Goal: Find specific page/section: Find specific page/section

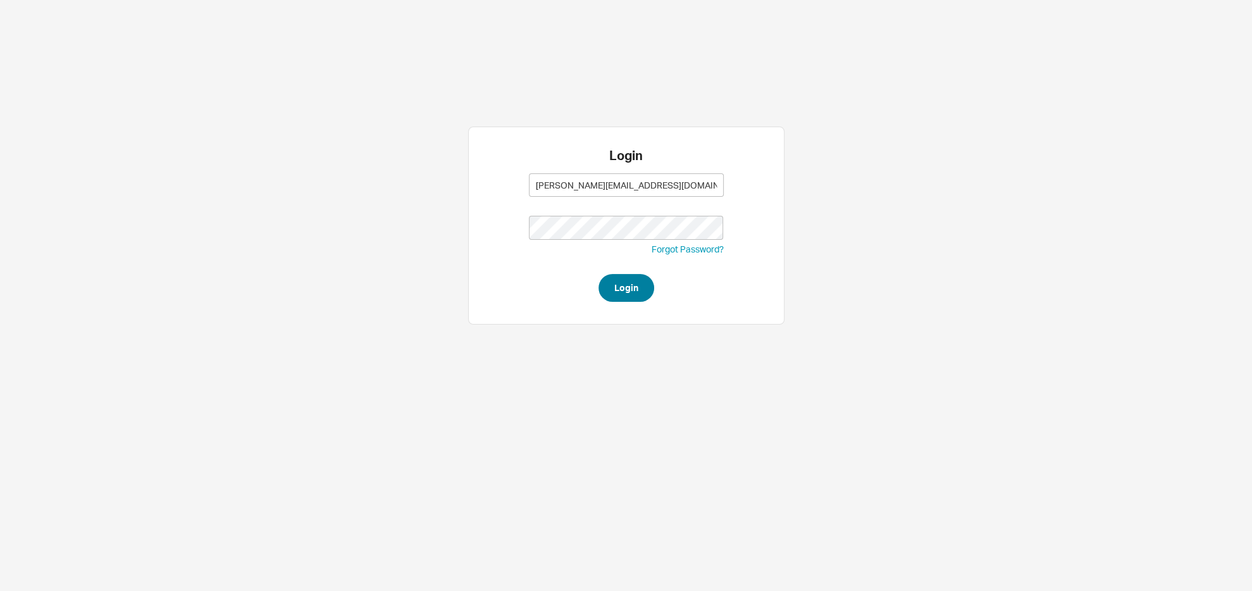
type input "sam@homeandstone.com"
click at [613, 298] on button "Login" at bounding box center [627, 288] width 56 height 28
click at [643, 281] on button "Login" at bounding box center [627, 288] width 56 height 28
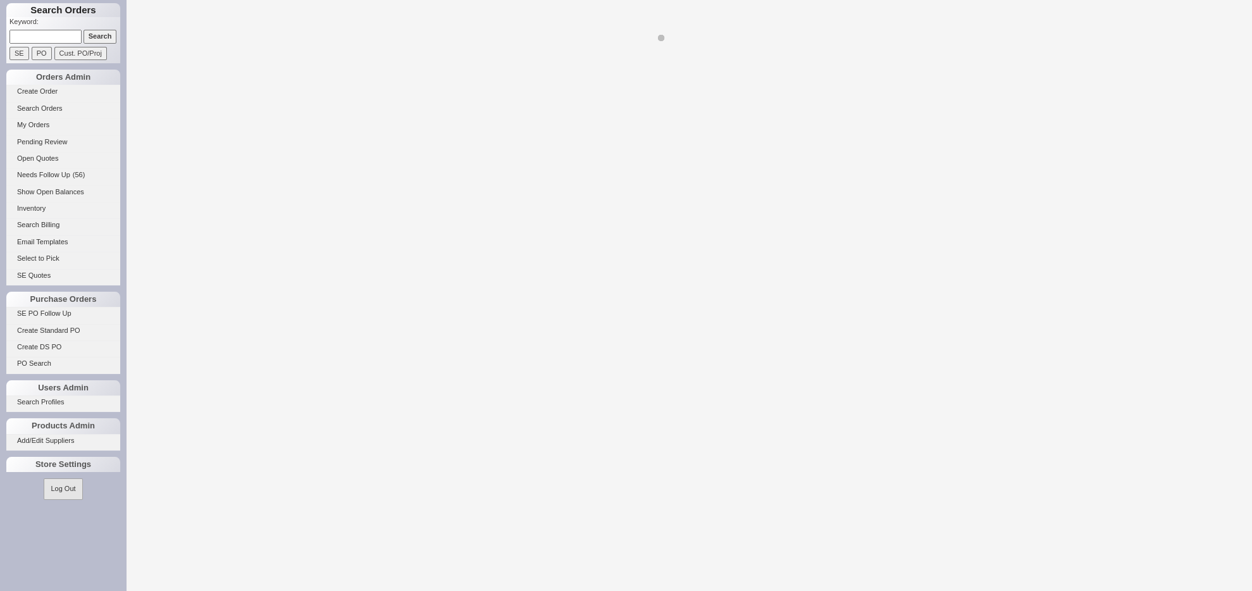
select select "LOW"
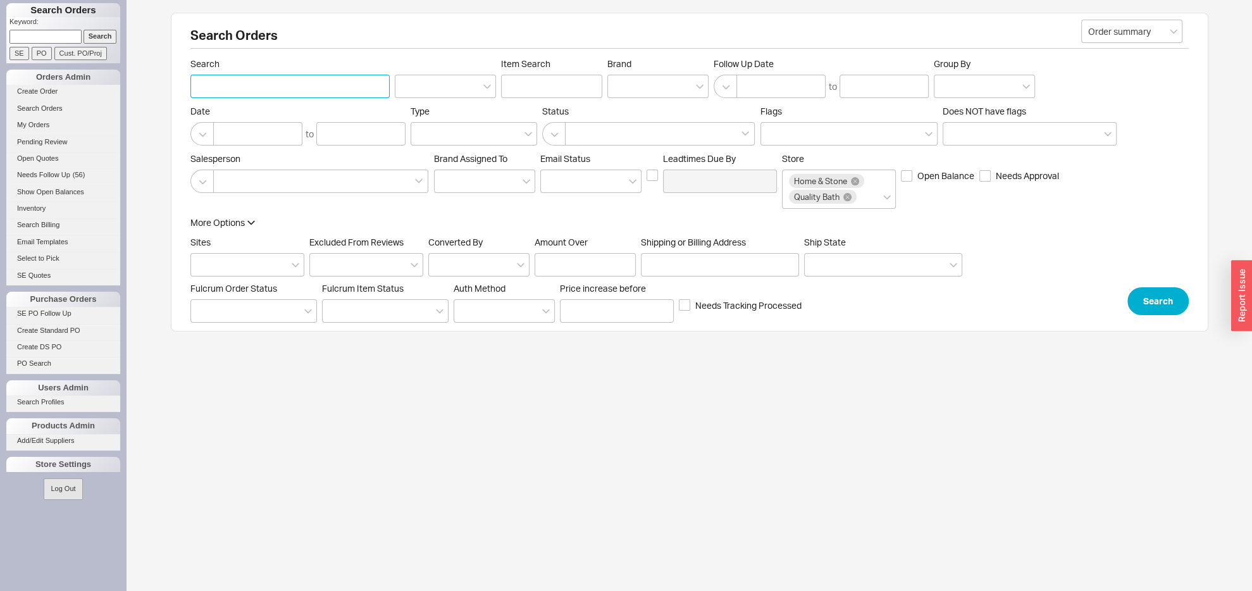
click at [230, 88] on input "Search" at bounding box center [289, 86] width 199 height 23
type input "1062555"
click button "Search" at bounding box center [1158, 301] width 61 height 28
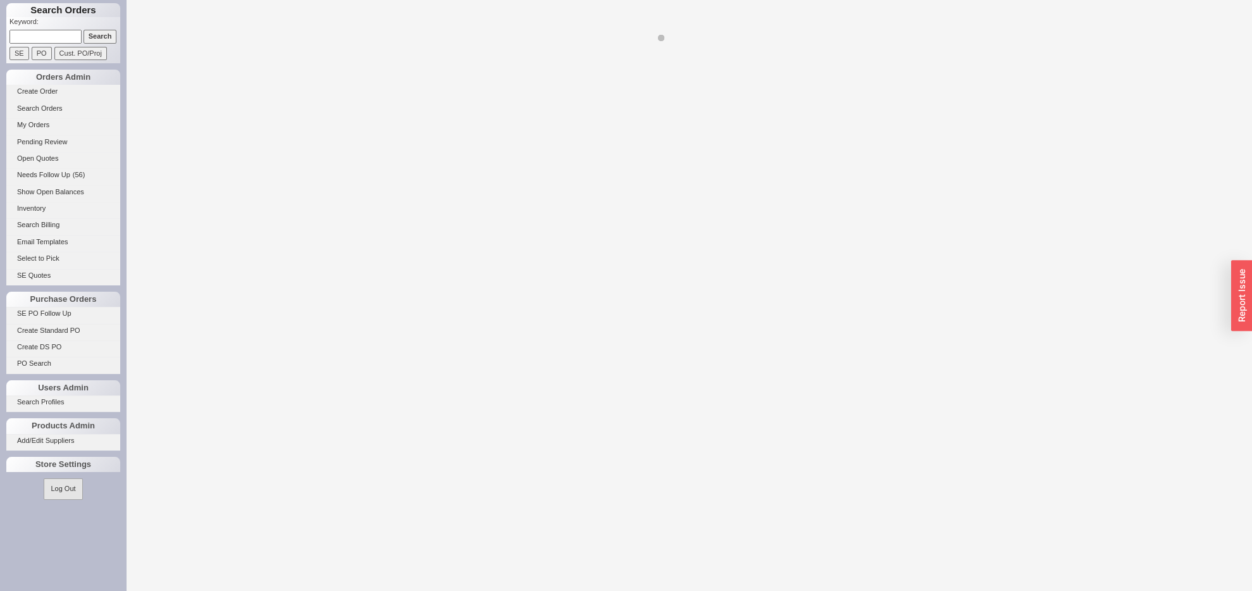
select select "LOW"
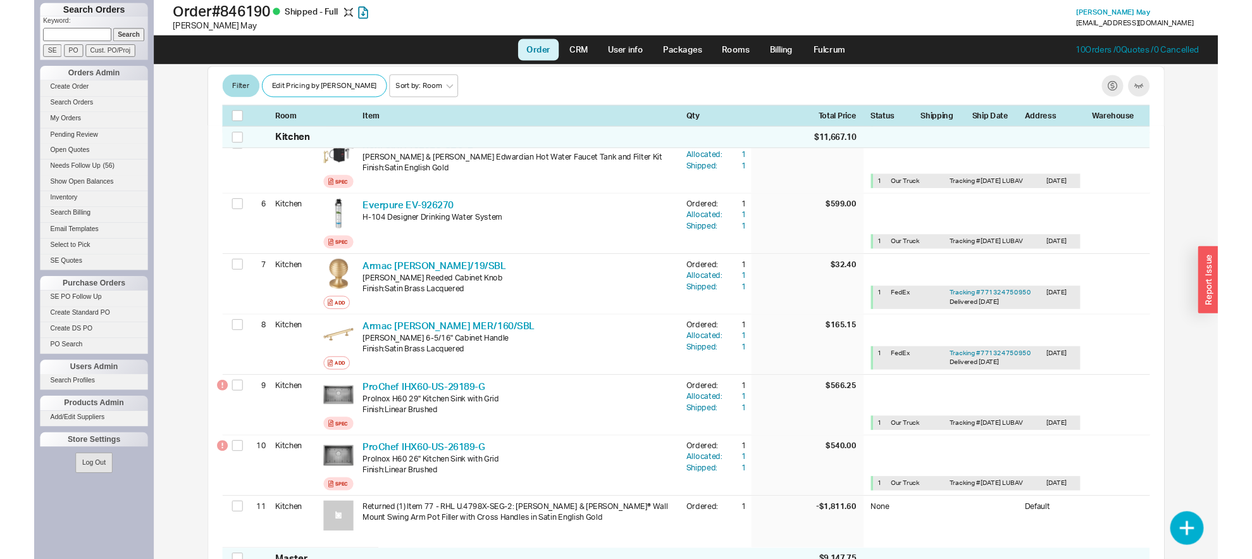
scroll to position [532, 0]
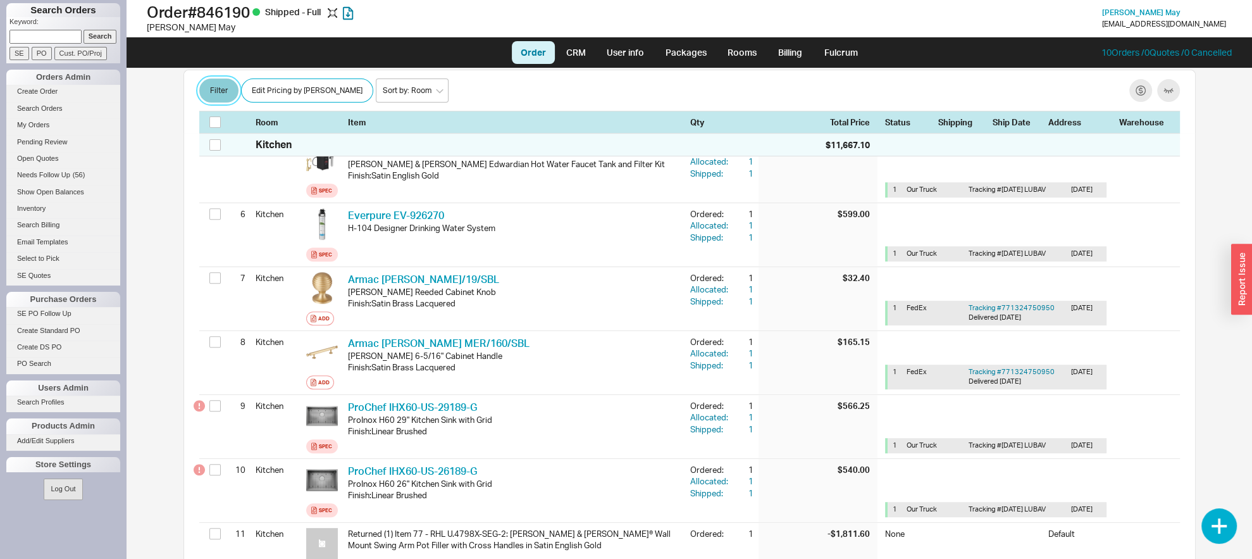
click at [213, 95] on button "Filter" at bounding box center [218, 91] width 39 height 24
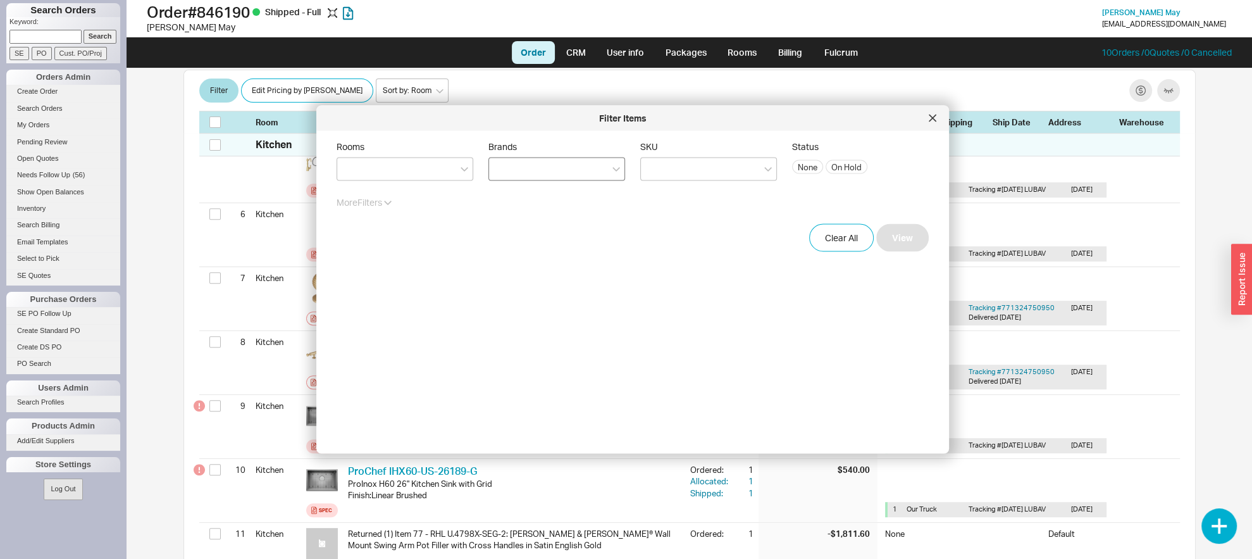
click at [502, 159] on div at bounding box center [557, 169] width 137 height 23
click at [502, 162] on input "Brands" at bounding box center [500, 169] width 9 height 15
type input "f"
type input "v"
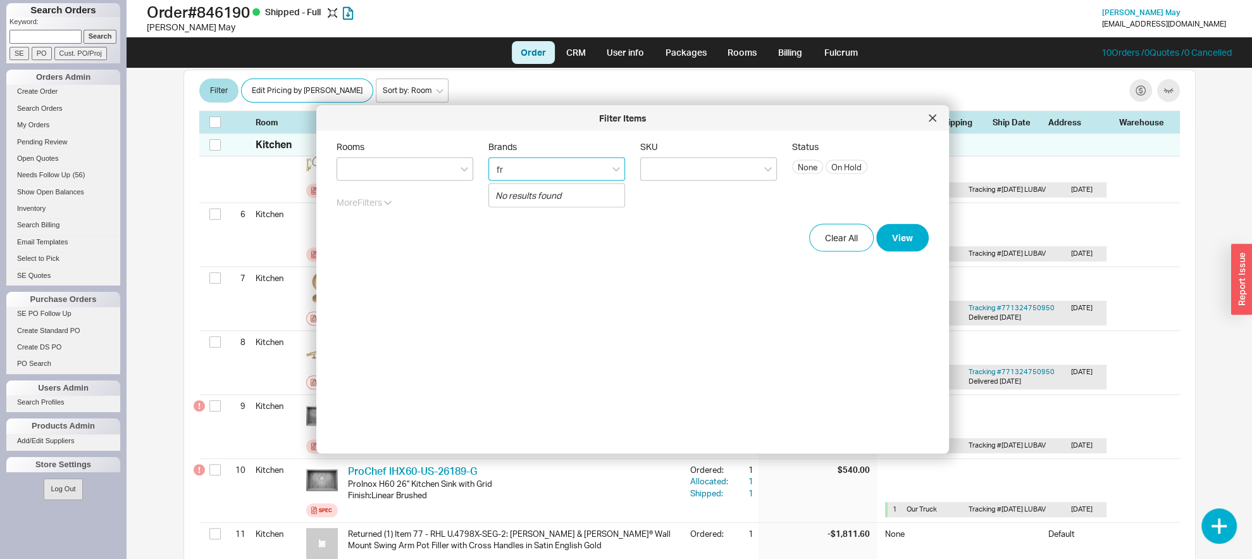
type input "f"
type input "v"
type input "fran"
click at [532, 173] on div "fran fran" at bounding box center [557, 169] width 137 height 23
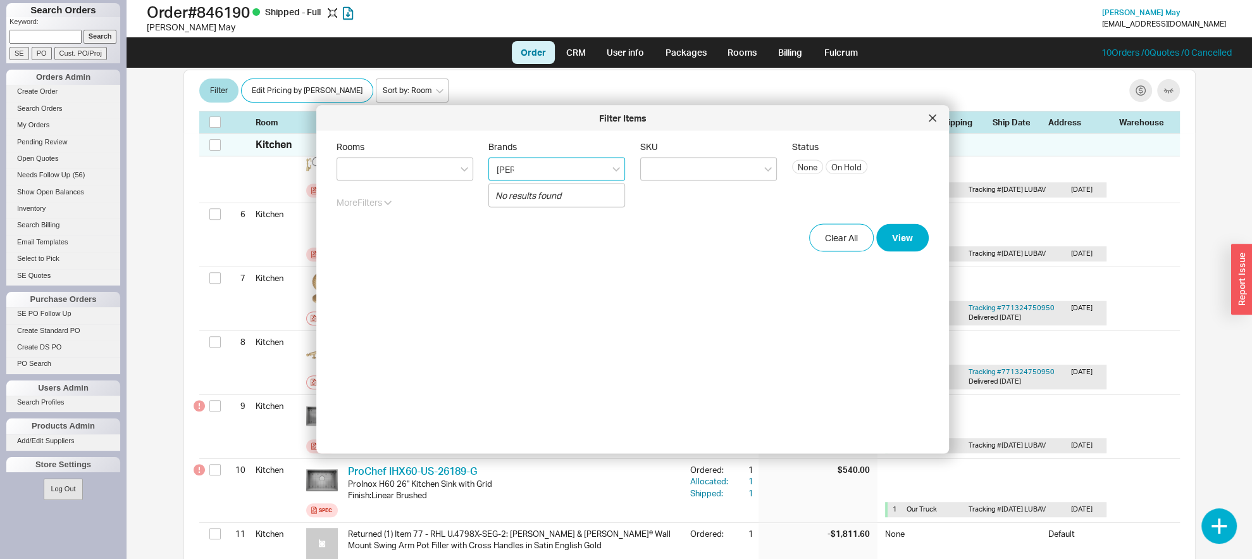
click at [515, 173] on input "fran" at bounding box center [506, 169] width 20 height 15
click at [532, 173] on div "fran fran" at bounding box center [557, 169] width 137 height 23
click at [515, 173] on input "fran" at bounding box center [506, 169] width 20 height 15
click at [533, 173] on div "fran fran" at bounding box center [557, 169] width 137 height 23
click at [515, 173] on input "fran" at bounding box center [506, 169] width 20 height 15
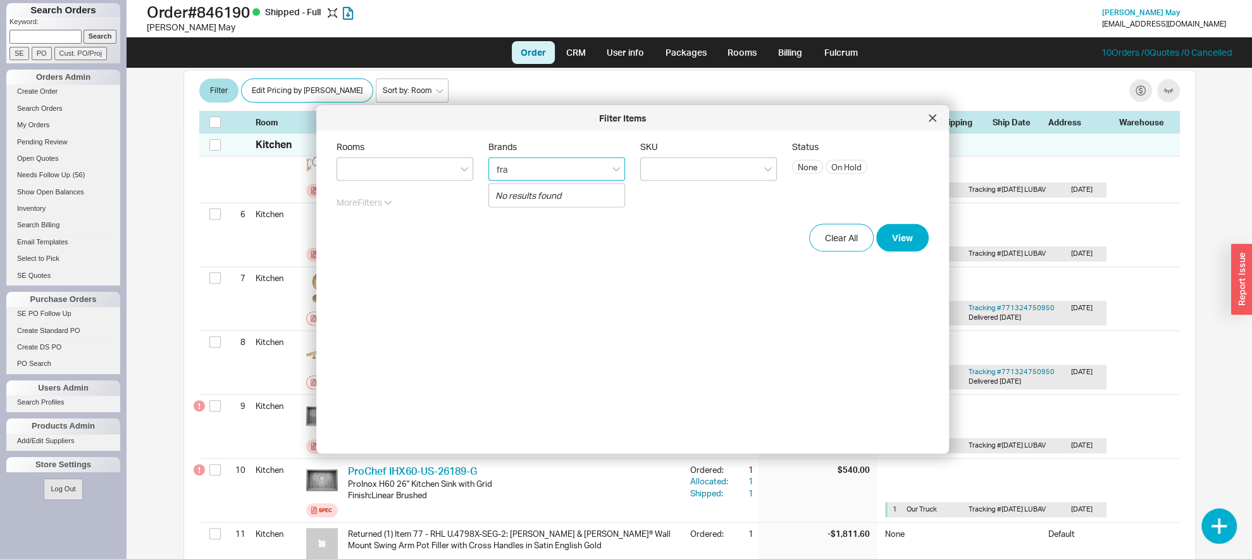
type input "fran"
click at [528, 168] on div "fran fran" at bounding box center [557, 169] width 137 height 23
click at [515, 168] on input "fran" at bounding box center [506, 169] width 20 height 15
click at [528, 168] on div "fran fran" at bounding box center [557, 169] width 137 height 23
click at [515, 168] on input "fran" at bounding box center [506, 169] width 20 height 15
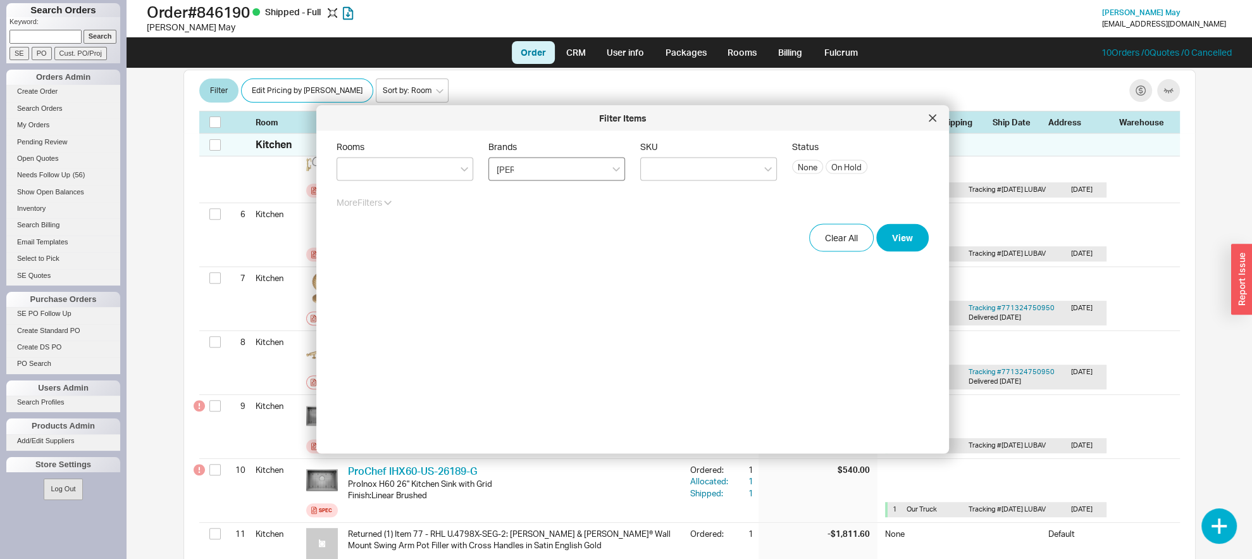
click at [528, 168] on div "fran fran" at bounding box center [557, 169] width 137 height 23
click at [515, 168] on input "fran" at bounding box center [506, 169] width 20 height 15
drag, startPoint x: 528, startPoint y: 168, endPoint x: 380, endPoint y: 189, distance: 149.0
click at [380, 189] on form "Rooms Brands fran fran SKU Status None On Hold More Filters Clear All View" at bounding box center [633, 196] width 592 height 111
click at [547, 159] on div "fran fran" at bounding box center [557, 169] width 137 height 23
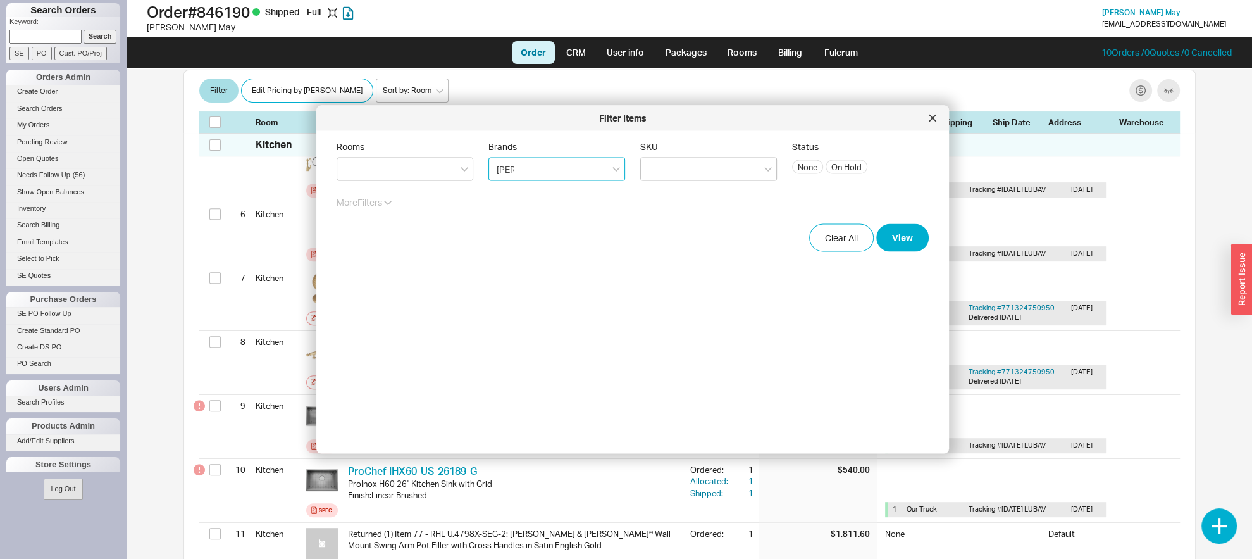
click at [515, 162] on input "fran" at bounding box center [506, 169] width 20 height 15
click at [547, 159] on div "fran fran" at bounding box center [557, 169] width 137 height 23
click at [515, 162] on input "fran" at bounding box center [506, 169] width 20 height 15
click at [547, 159] on div "fran fran" at bounding box center [557, 169] width 137 height 23
click at [515, 162] on input "fran" at bounding box center [506, 169] width 20 height 15
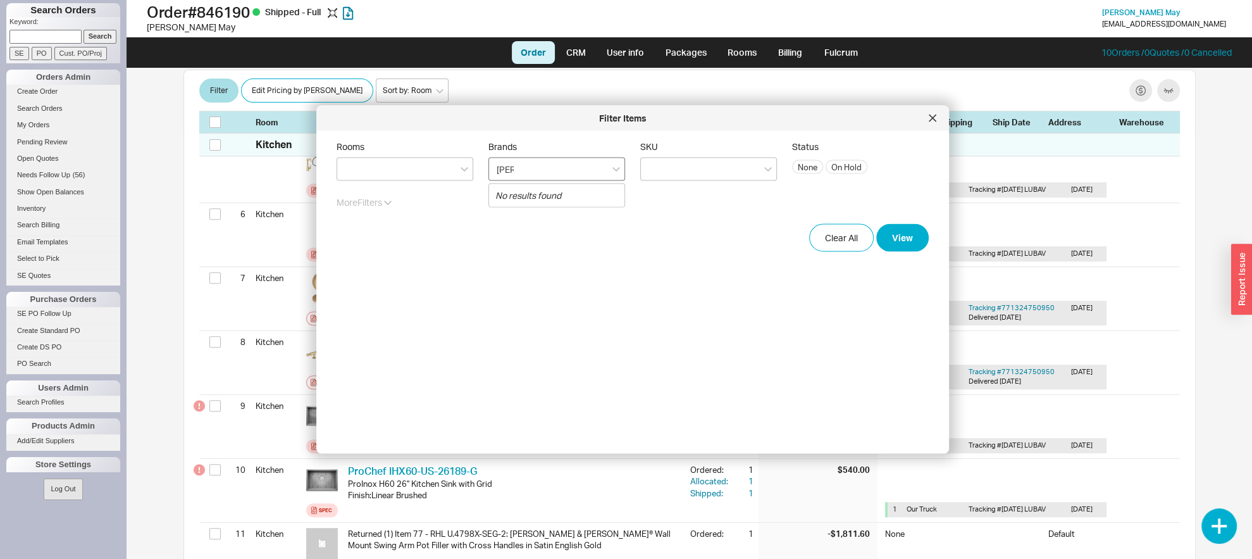
click at [535, 168] on div "fran fran" at bounding box center [557, 169] width 137 height 23
click at [515, 168] on input "fran" at bounding box center [506, 169] width 20 height 15
click at [535, 168] on div "fran fran" at bounding box center [557, 169] width 137 height 23
click at [515, 168] on input "fran" at bounding box center [506, 169] width 20 height 15
click at [535, 168] on div "fran fran" at bounding box center [557, 169] width 137 height 23
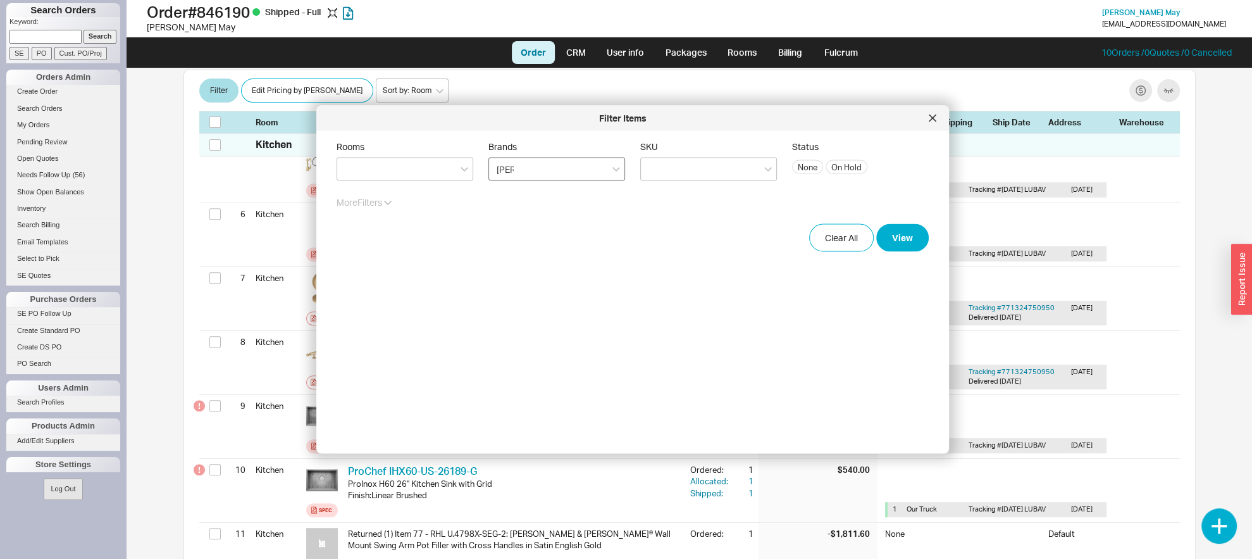
click at [515, 168] on input "fran" at bounding box center [506, 169] width 20 height 15
click at [535, 168] on div "fran fran" at bounding box center [557, 169] width 137 height 23
click at [515, 168] on input "fran" at bounding box center [506, 169] width 20 height 15
drag, startPoint x: 533, startPoint y: 168, endPoint x: 461, endPoint y: 168, distance: 72.8
click at [461, 168] on div "Rooms Brands fran fran No results found SKU Status None On Hold" at bounding box center [633, 161] width 592 height 40
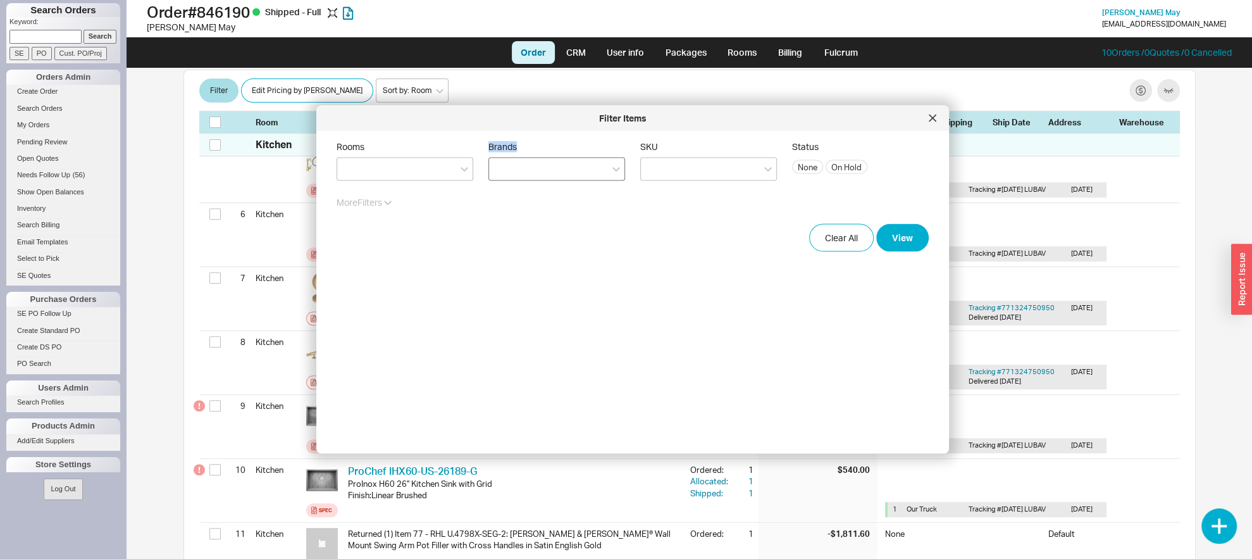
click at [525, 165] on div at bounding box center [557, 169] width 137 height 23
click at [504, 165] on input "Brands" at bounding box center [500, 169] width 9 height 15
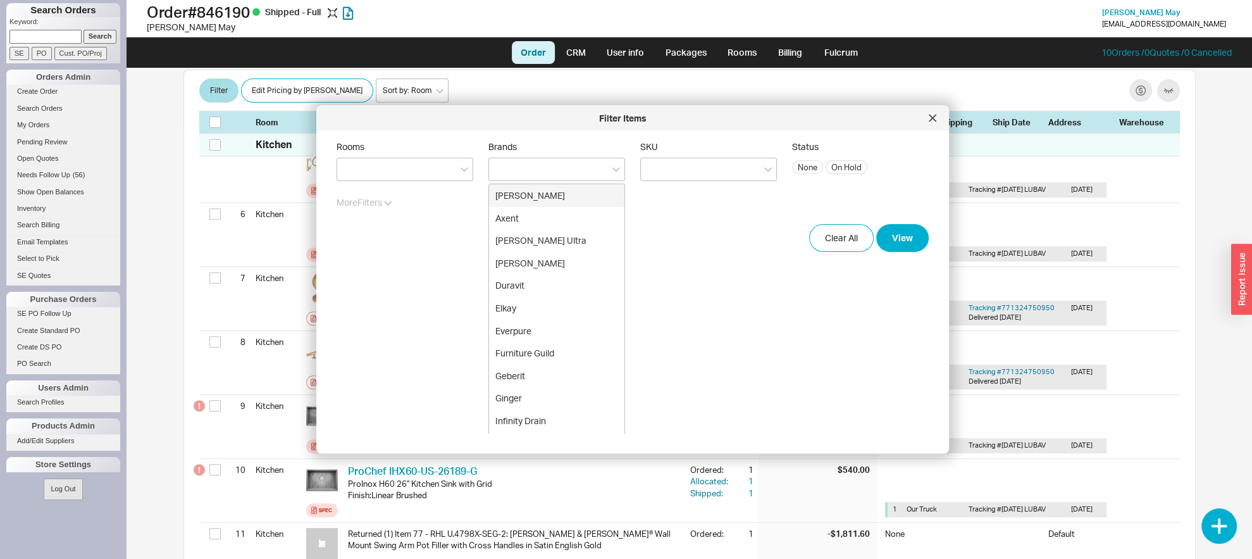
click at [395, 181] on form "Rooms Brands Armac Martin Axent Bain Ultra Barber Wilsons Duravit Elkay Everpur…" at bounding box center [633, 196] width 592 height 111
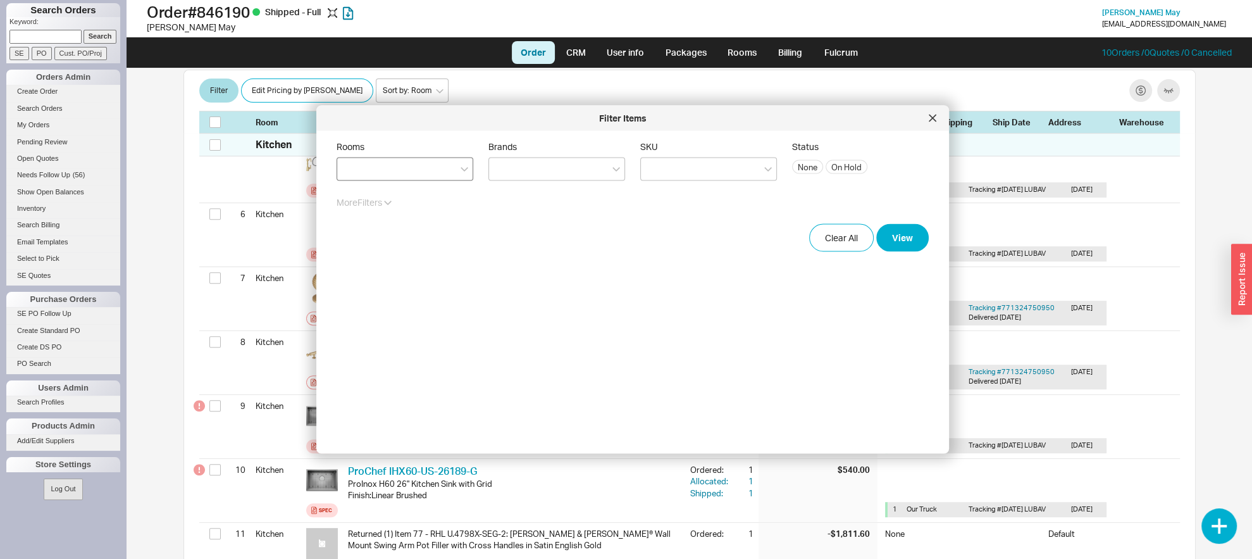
click at [397, 174] on div at bounding box center [405, 169] width 137 height 23
click at [352, 174] on input "Rooms" at bounding box center [348, 169] width 9 height 15
click at [931, 118] on icon at bounding box center [933, 119] width 8 height 8
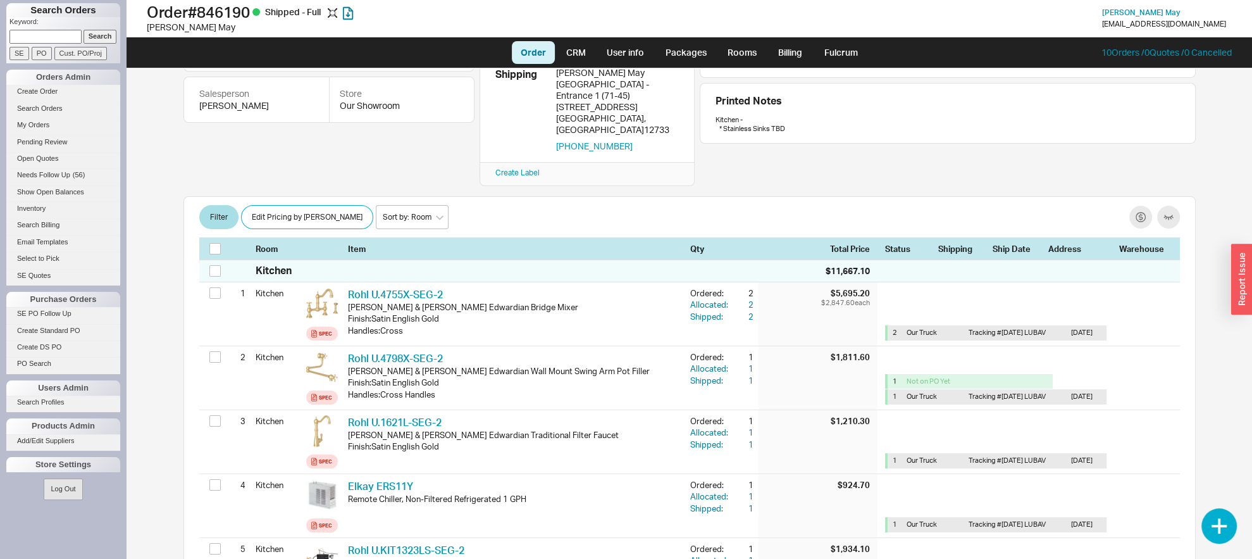
scroll to position [0, 0]
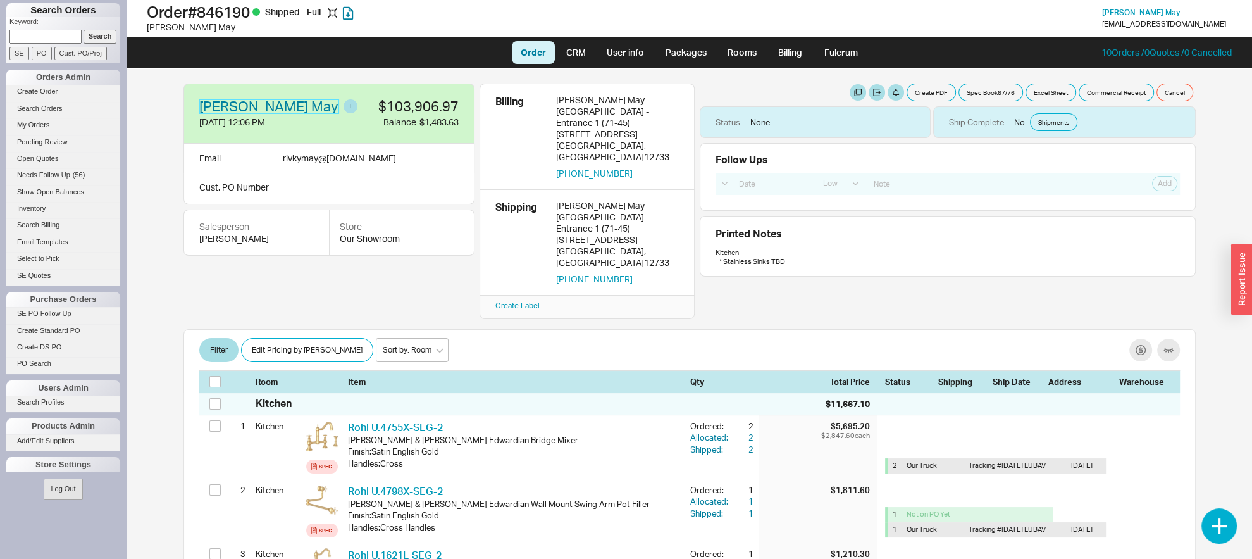
click at [227, 113] on link "Rivky May" at bounding box center [268, 106] width 139 height 14
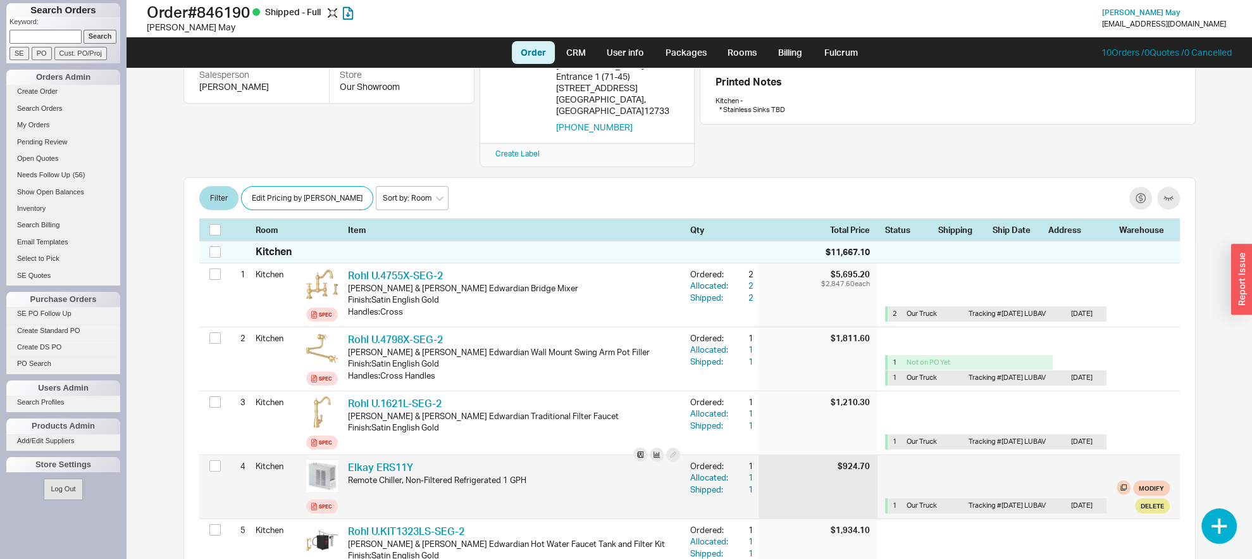
scroll to position [66, 0]
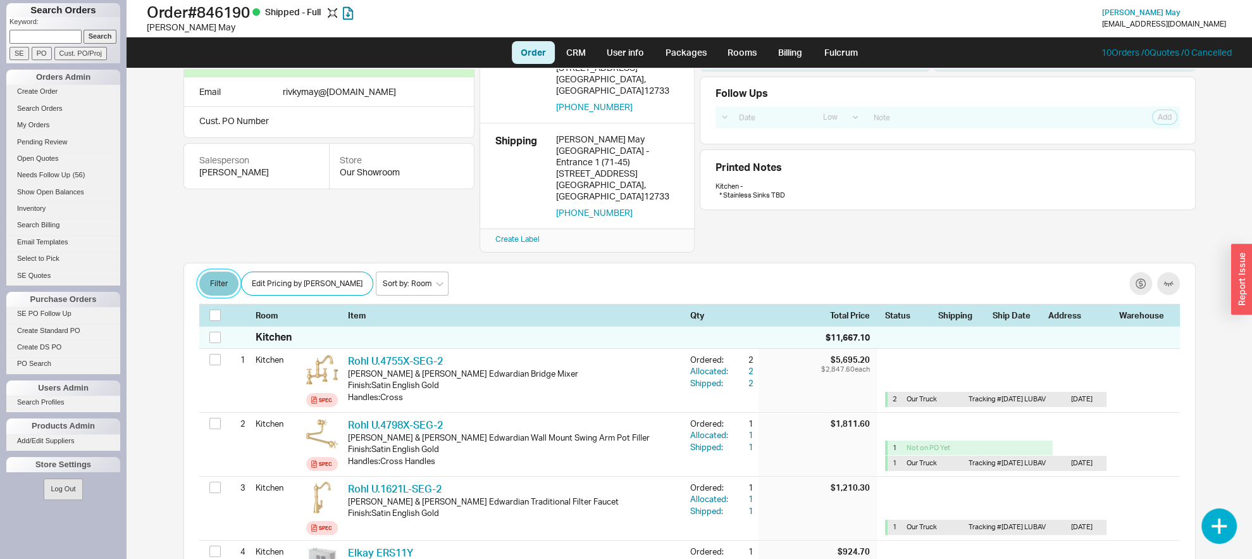
click at [211, 271] on button "Filter" at bounding box center [218, 283] width 39 height 24
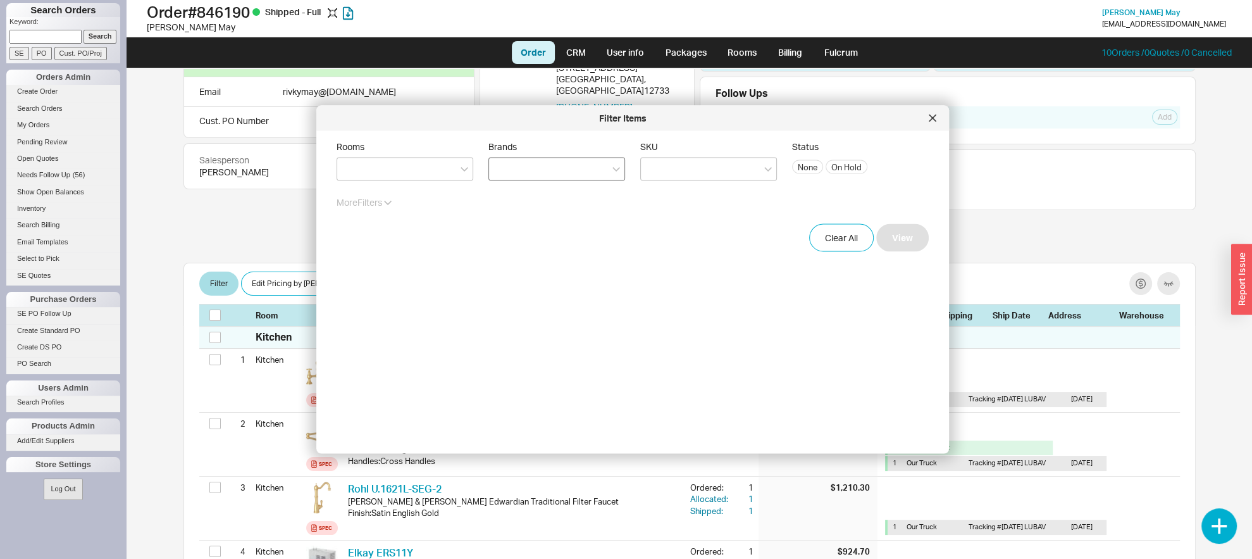
click at [537, 174] on div at bounding box center [557, 169] width 137 height 23
click at [504, 174] on input "Brands" at bounding box center [500, 169] width 9 height 15
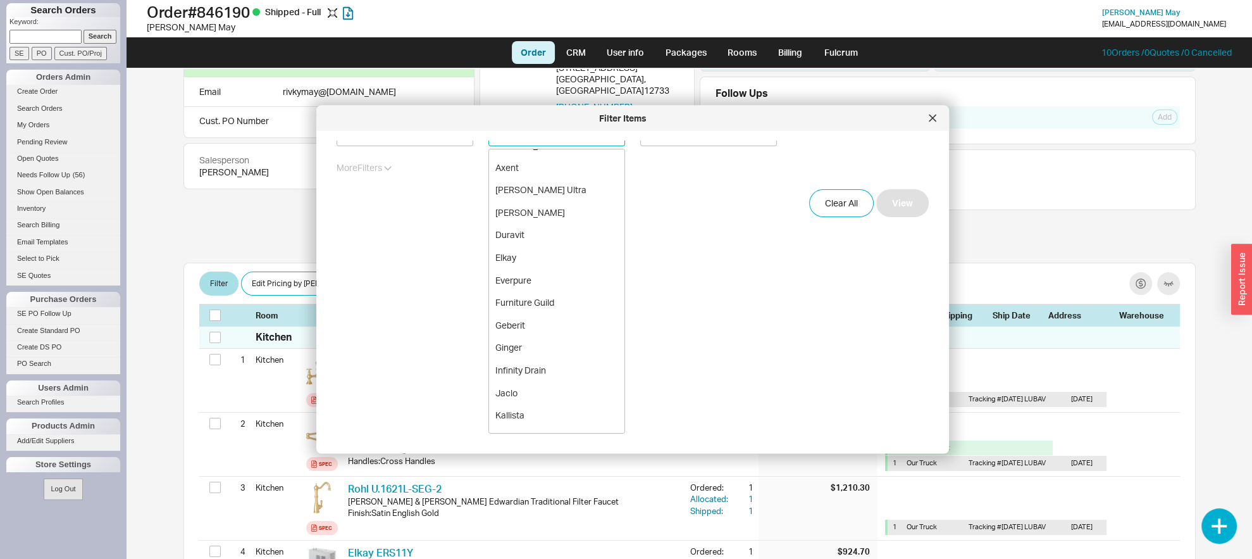
scroll to position [0, 0]
click at [693, 313] on div "Rooms Brands Armac Martin Axent Bain Ultra Barber Wilsons Duravit Elkay Everpur…" at bounding box center [643, 287] width 613 height 292
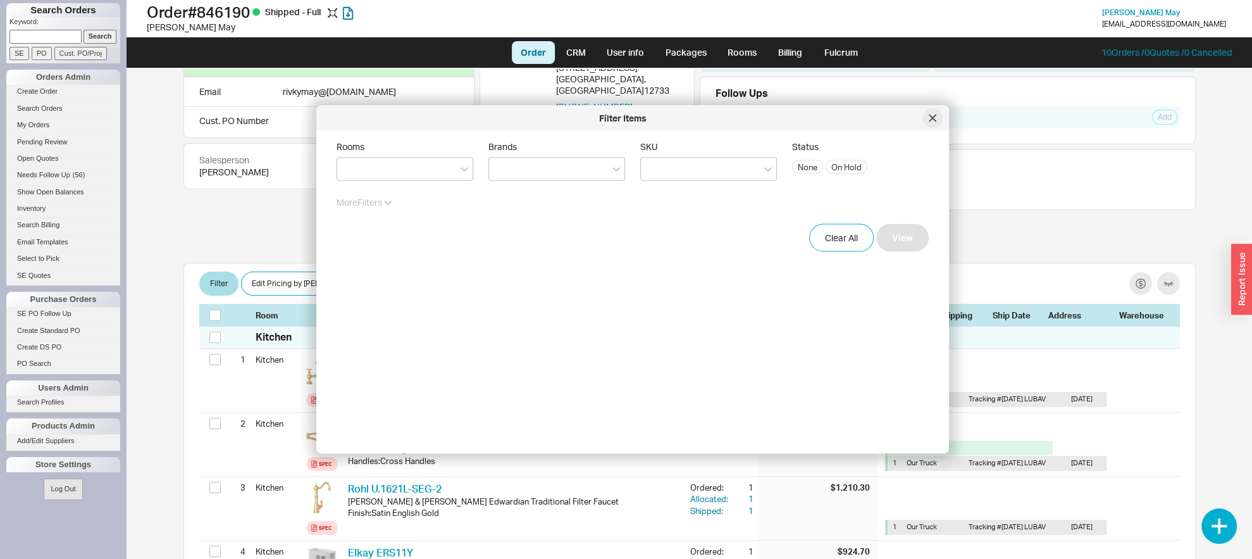
click at [936, 118] on icon at bounding box center [933, 119] width 8 height 8
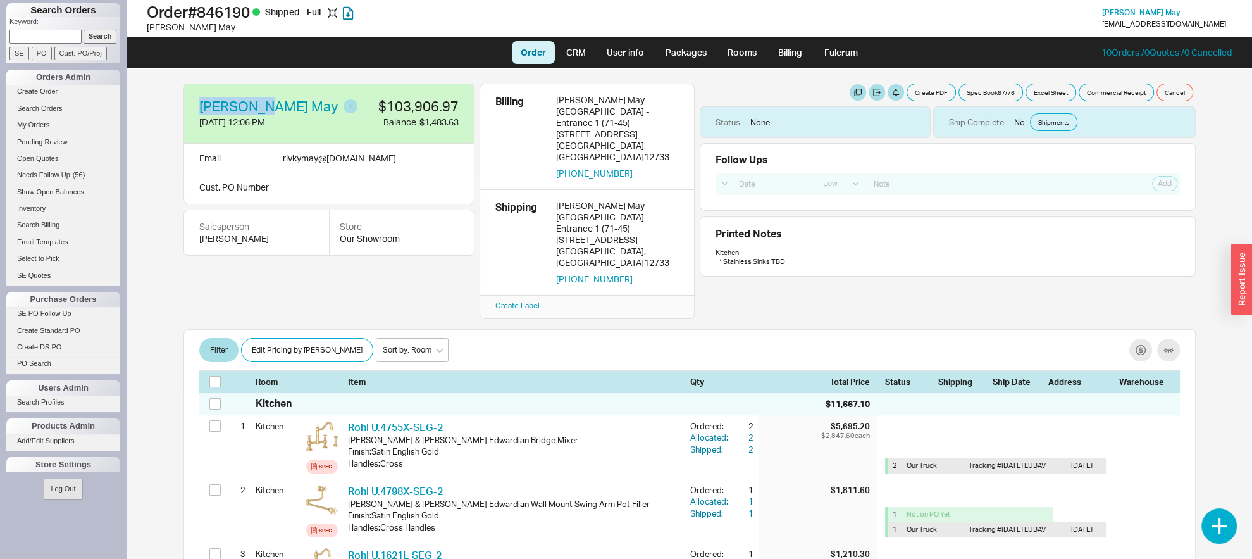
drag, startPoint x: 266, startPoint y: 109, endPoint x: 198, endPoint y: 114, distance: 67.9
click at [198, 114] on div "Rivky May 12/16/24 12:06 PM $103,906.97 Balance -$1,483.63" at bounding box center [329, 114] width 291 height 61
drag, startPoint x: 198, startPoint y: 114, endPoint x: 204, endPoint y: 116, distance: 6.6
copy link "Rivky May"
click at [92, 32] on input "Search" at bounding box center [101, 36] width 34 height 13
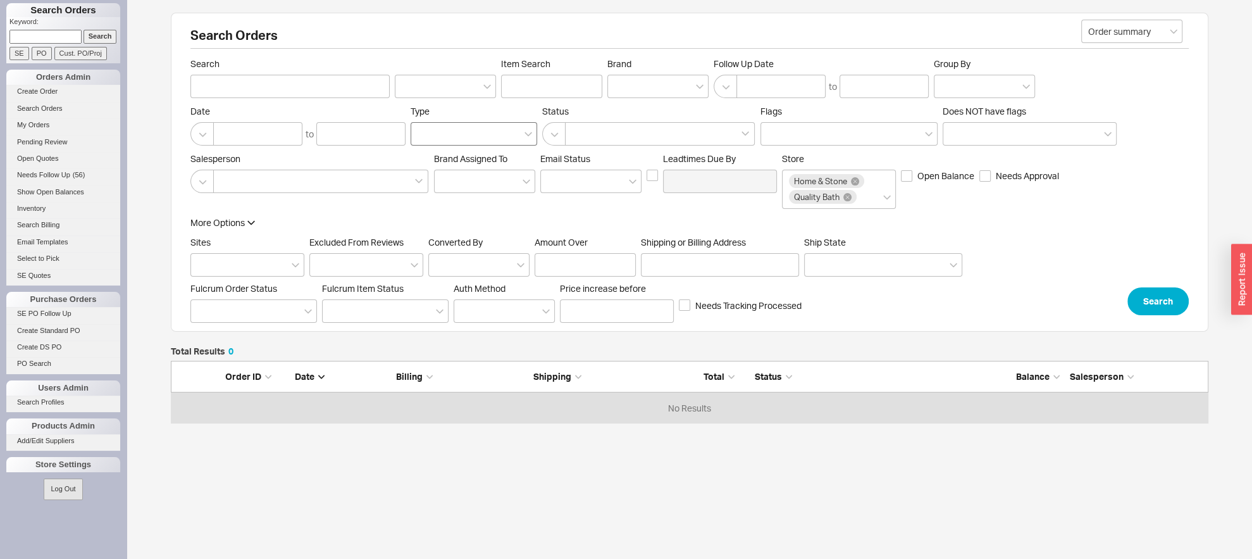
scroll to position [49, 1024]
click at [341, 82] on input "Search" at bounding box center [289, 86] width 199 height 23
paste input "Rivky May"
type input "Rivky May"
click at [556, 91] on input "Item Search" at bounding box center [551, 86] width 101 height 23
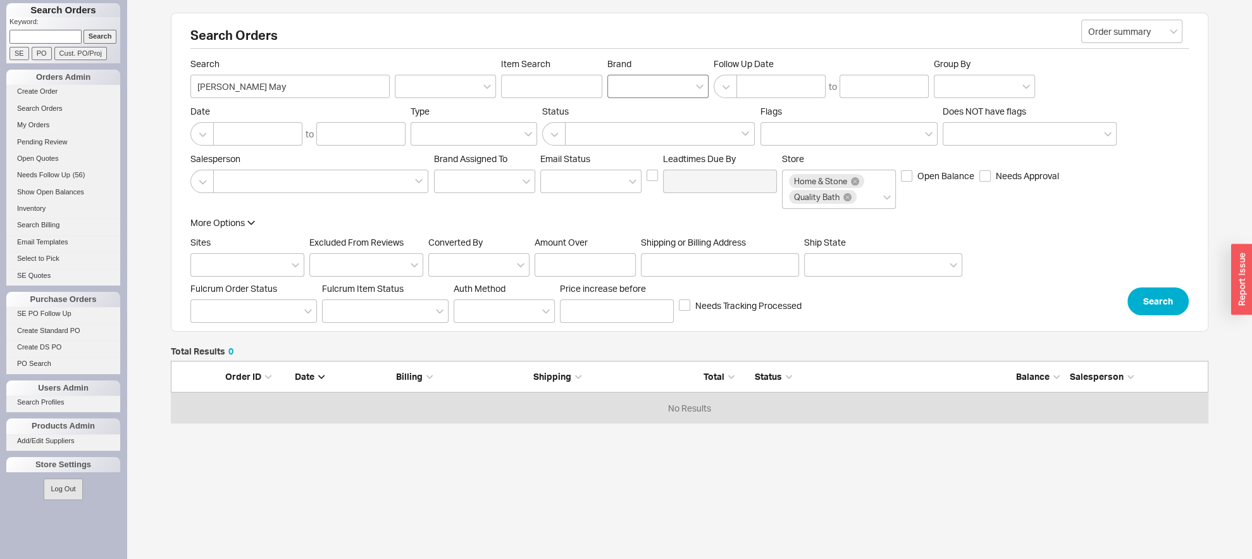
click at [645, 96] on div at bounding box center [658, 86] width 101 height 23
click at [623, 94] on input "Brand" at bounding box center [618, 86] width 9 height 15
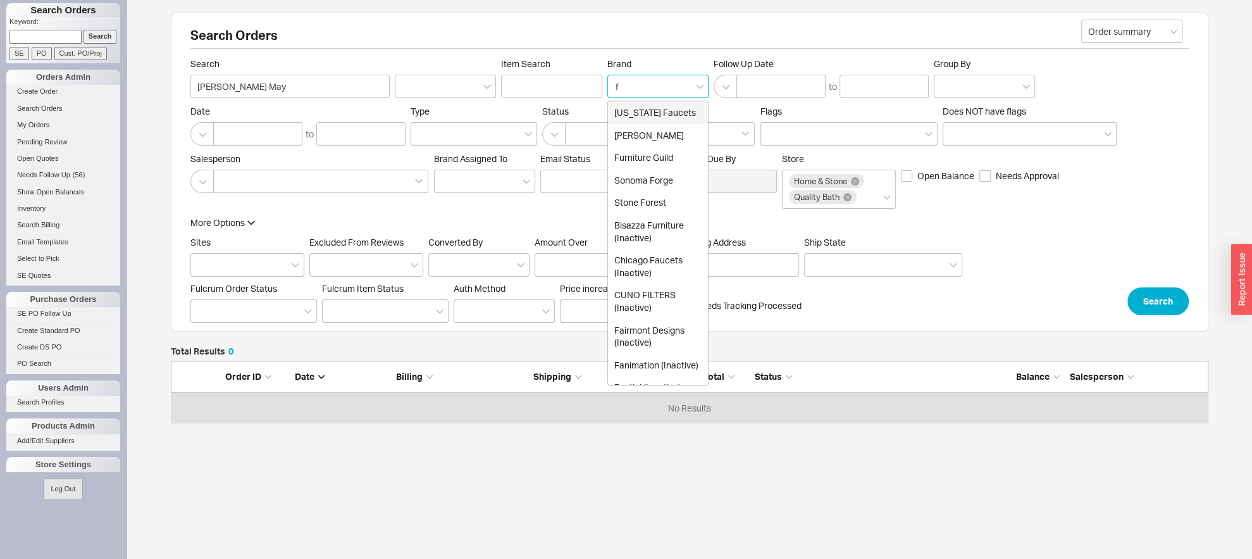
type input "fr"
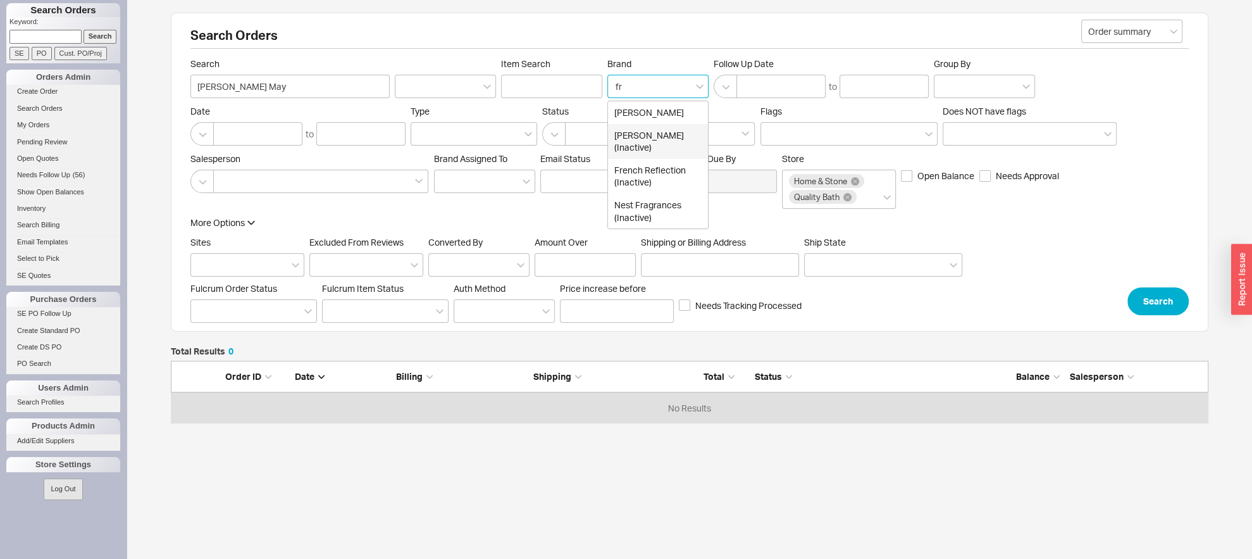
click at [662, 139] on div "Franz Viegener (Inactive)" at bounding box center [658, 141] width 100 height 35
type input "Brand"
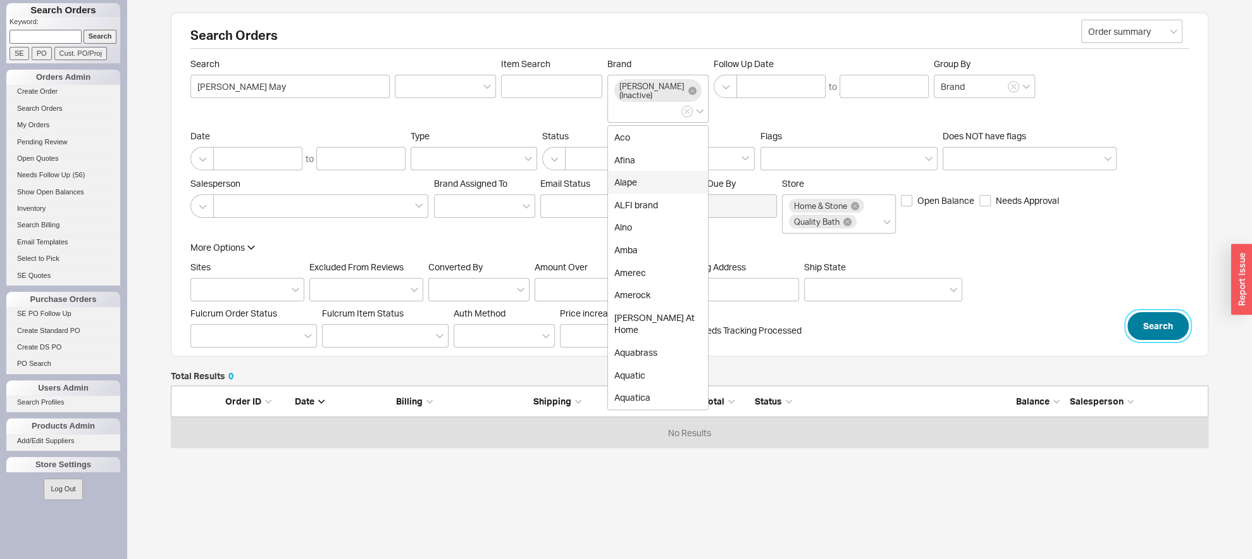
click at [1141, 340] on button "Search" at bounding box center [1158, 326] width 61 height 28
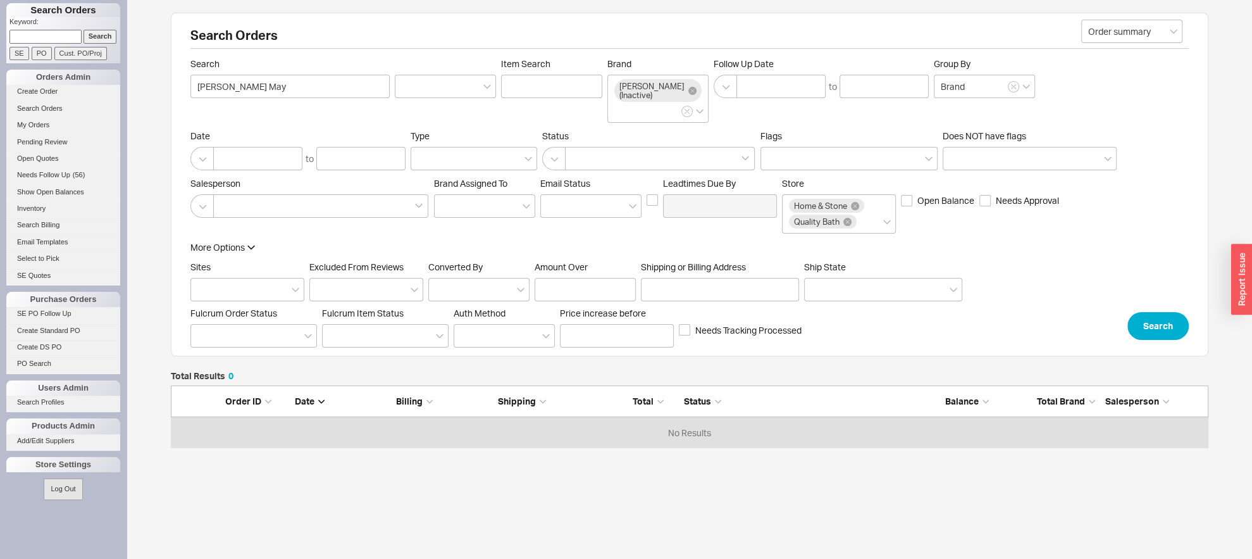
scroll to position [49, 1024]
drag, startPoint x: 673, startPoint y: 96, endPoint x: 668, endPoint y: 101, distance: 7.2
click at [689, 95] on icon at bounding box center [693, 91] width 8 height 8
click at [623, 104] on input "Brand Franz Viegener (Inactive)" at bounding box center [618, 111] width 9 height 15
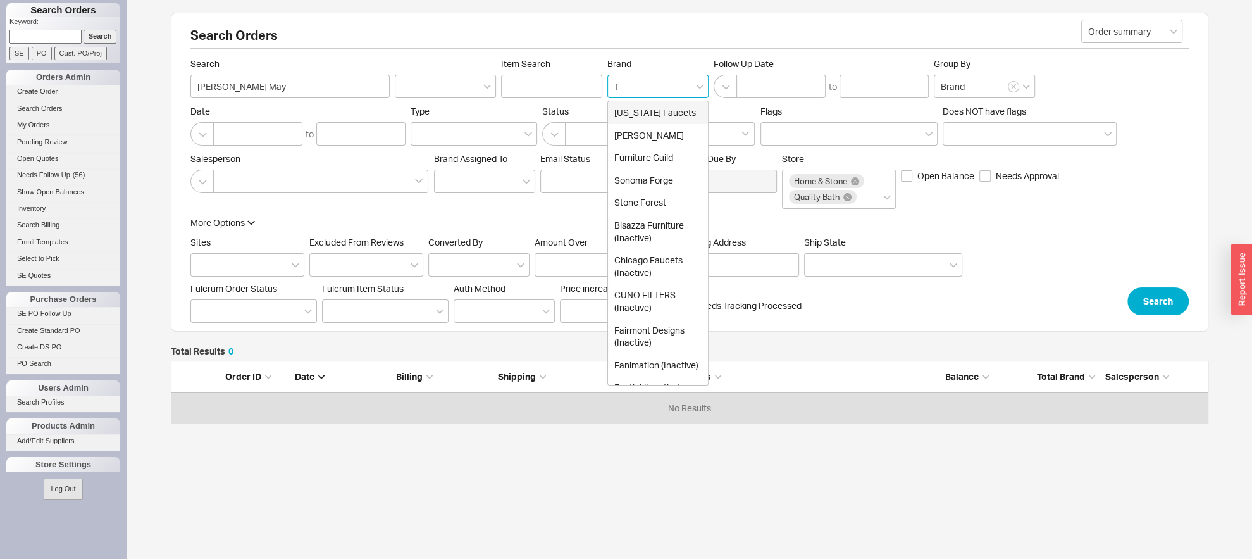
type input "fr"
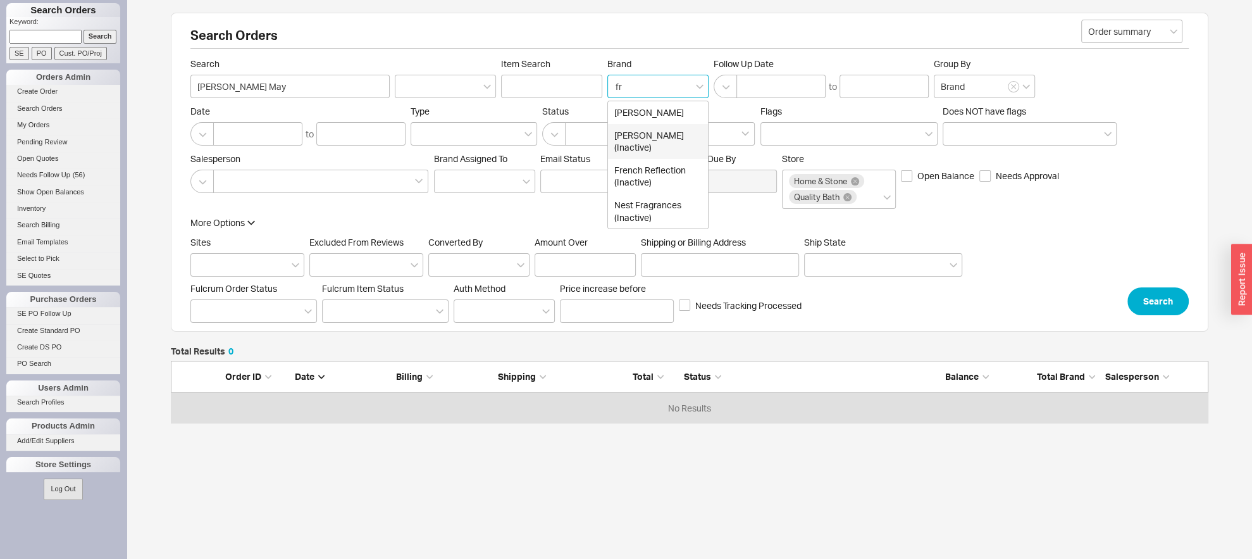
click at [677, 140] on div "Franz Viegener (Inactive)" at bounding box center [658, 141] width 100 height 35
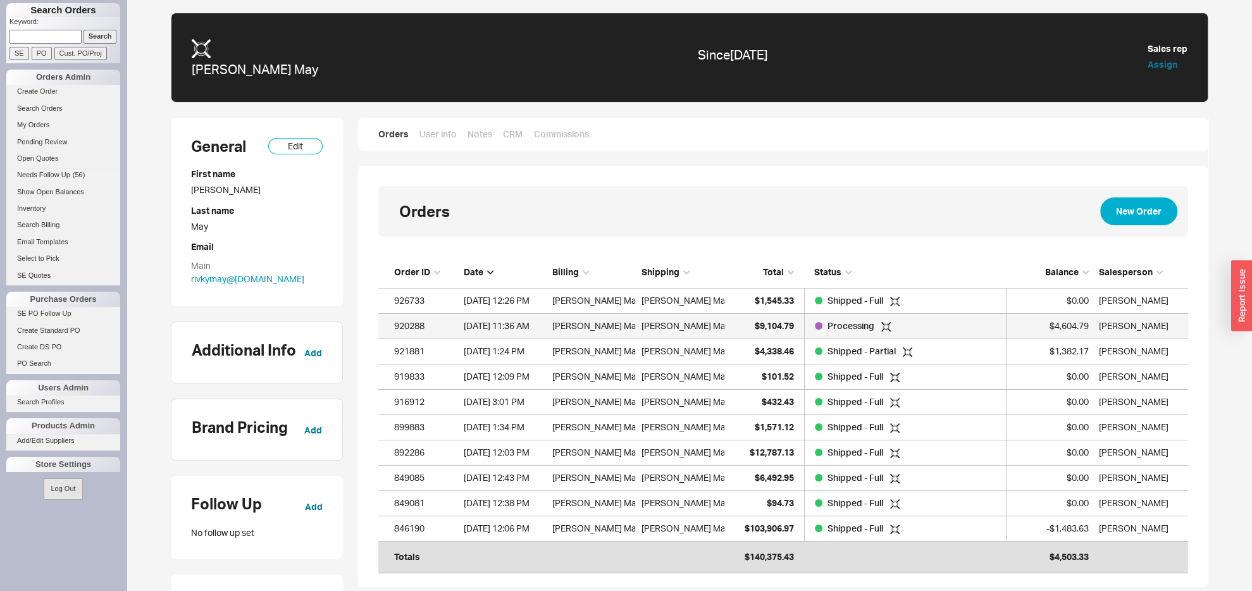
scroll to position [296, 796]
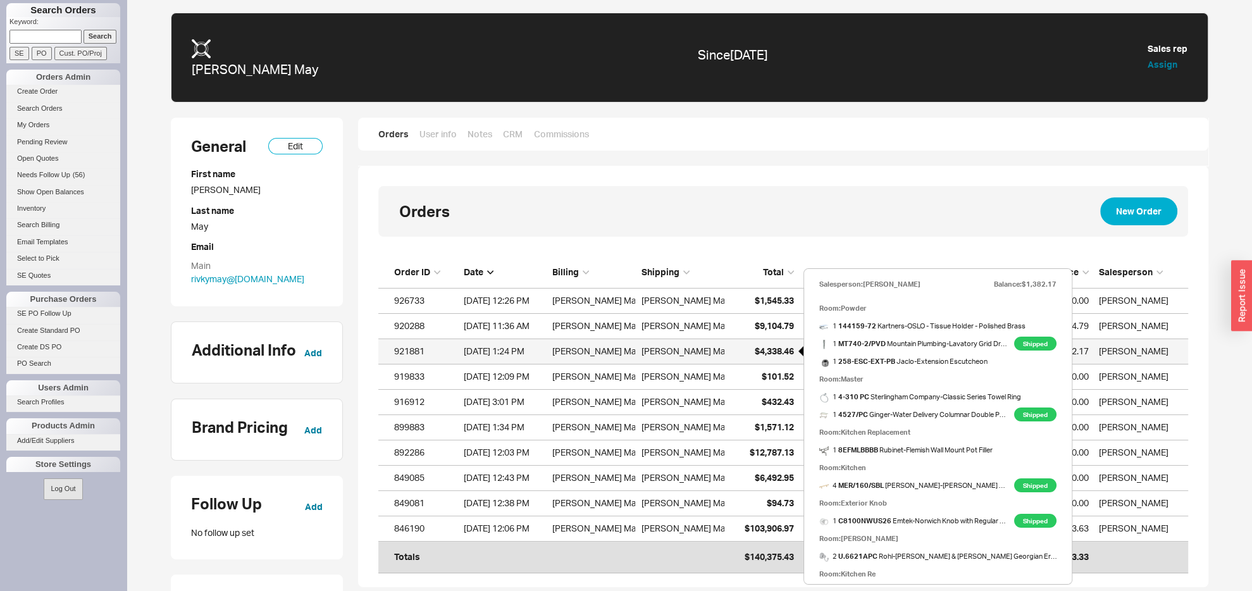
click at [755, 351] on span "$4,338.46" at bounding box center [774, 351] width 39 height 11
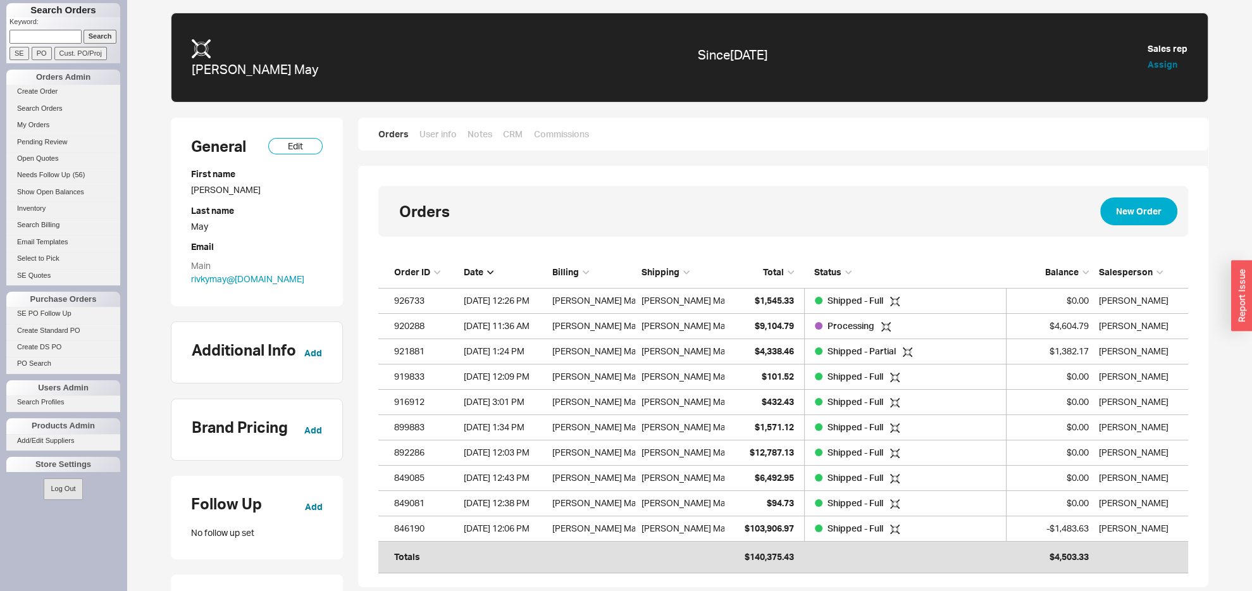
scroll to position [23, 0]
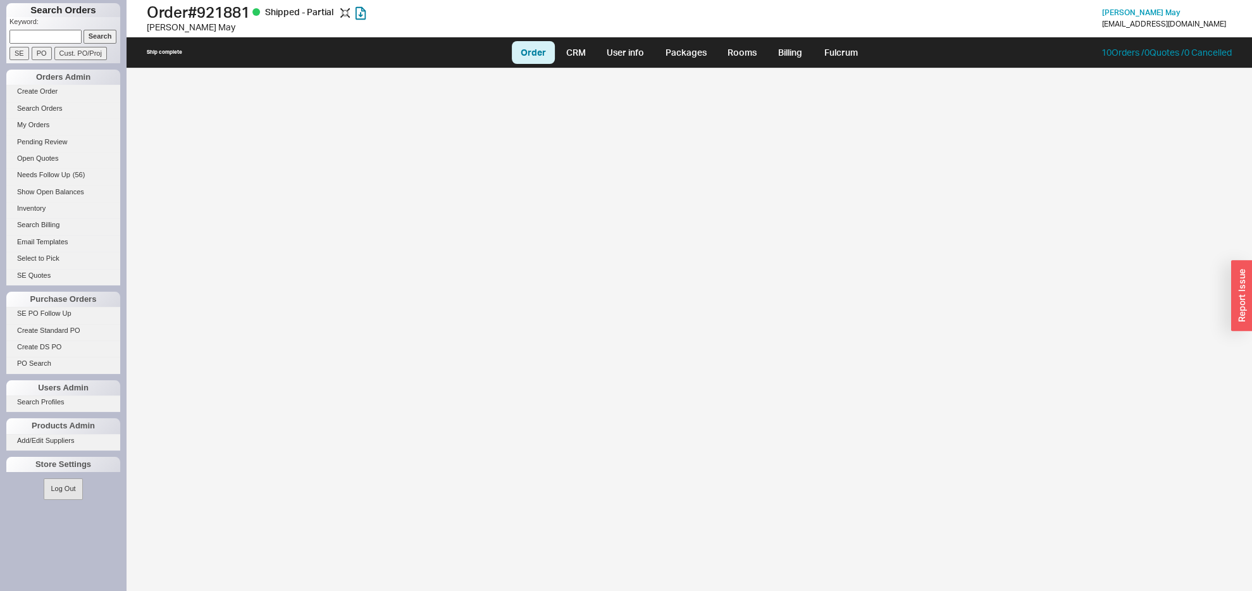
select select "LOW"
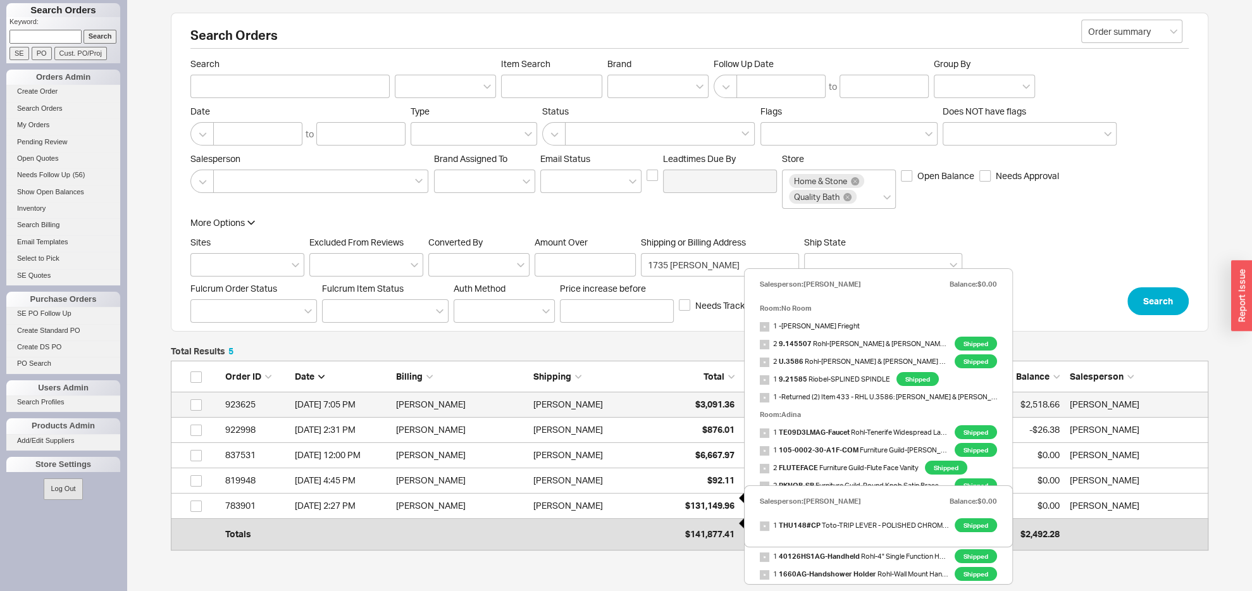
scroll to position [170, 1024]
